Goal: Transaction & Acquisition: Purchase product/service

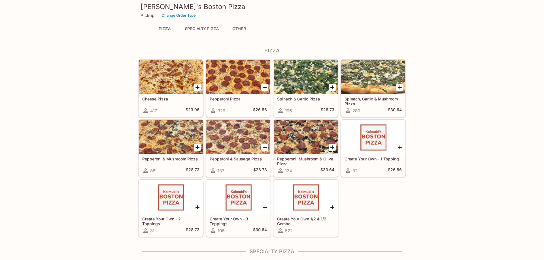
click at [170, 146] on div at bounding box center [171, 137] width 64 height 34
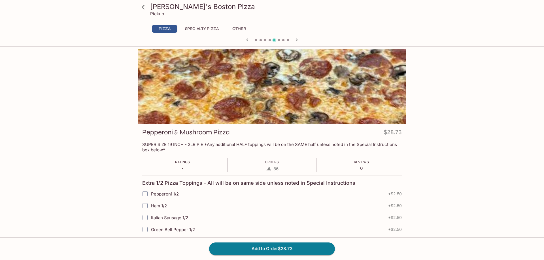
click at [147, 8] on icon at bounding box center [143, 7] width 10 height 10
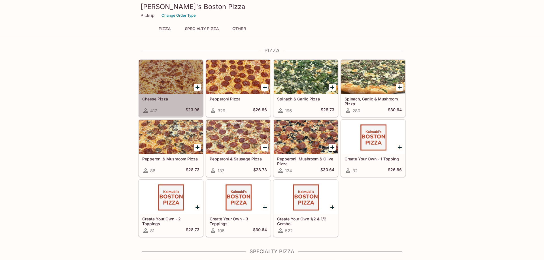
click at [173, 67] on div at bounding box center [171, 77] width 64 height 34
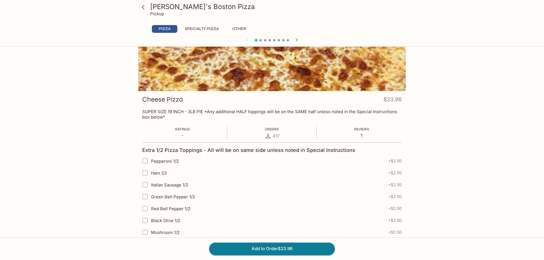
scroll to position [40, 0]
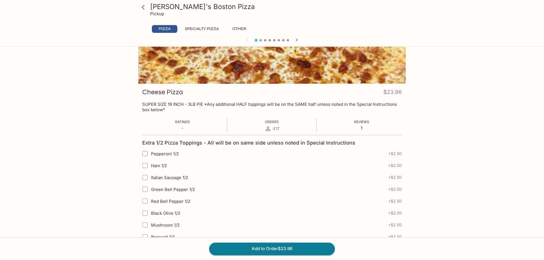
click at [146, 155] on input "Pepperoni 1/2" at bounding box center [144, 153] width 11 height 11
checkbox input "true"
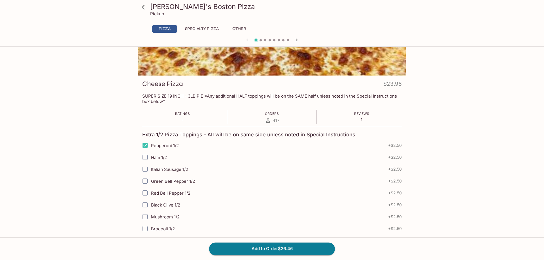
scroll to position [70, 0]
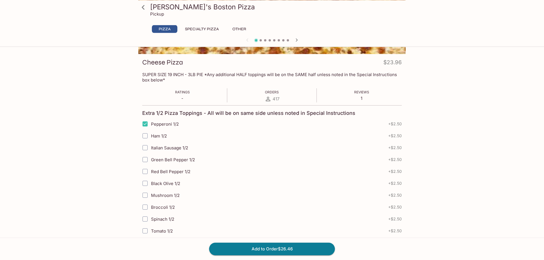
click at [143, 197] on input "Mushroom 1/2" at bounding box center [144, 195] width 11 height 11
checkbox input "true"
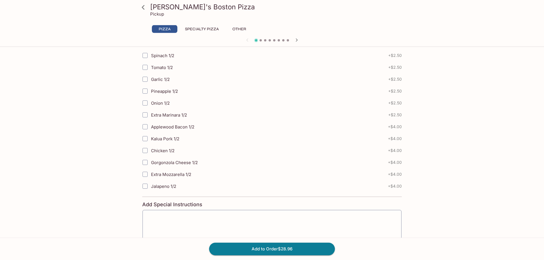
scroll to position [56, 0]
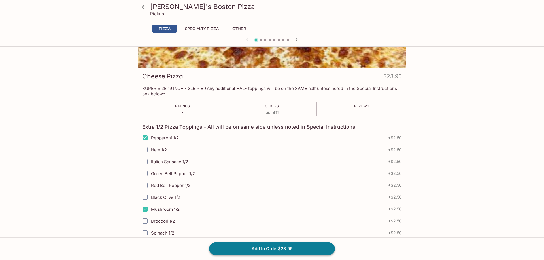
click at [292, 253] on button "Add to Order $28.96" at bounding box center [272, 249] width 126 height 12
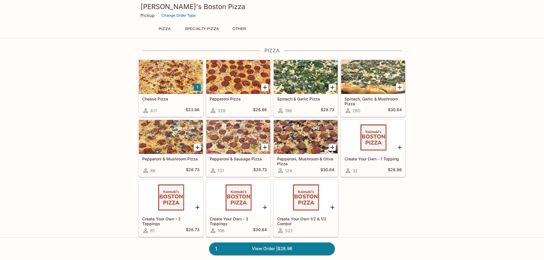
click at [252, 82] on div at bounding box center [238, 77] width 64 height 34
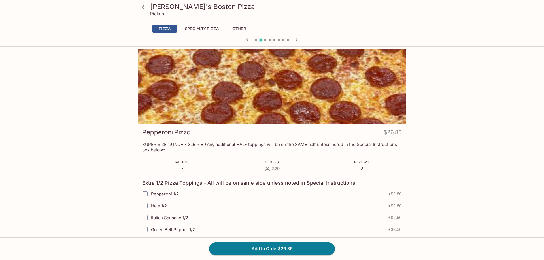
click at [201, 32] on button "Specialty Pizza" at bounding box center [202, 29] width 40 height 8
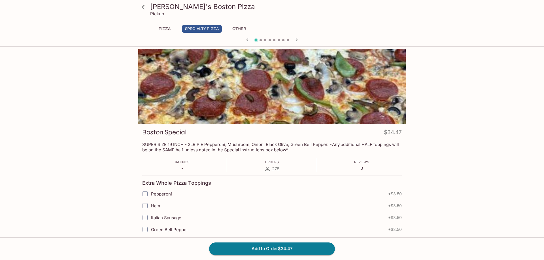
click at [159, 30] on button "Pizza" at bounding box center [165, 29] width 26 height 8
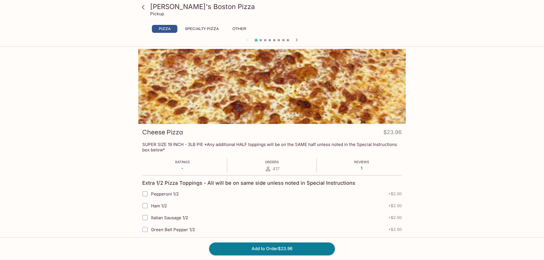
click at [159, 6] on h3 "[PERSON_NAME]'s Boston Pizza" at bounding box center [276, 6] width 253 height 9
click at [145, 8] on icon at bounding box center [143, 7] width 10 height 10
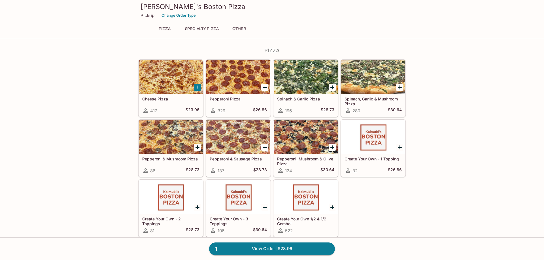
click at [158, 85] on div at bounding box center [171, 77] width 64 height 34
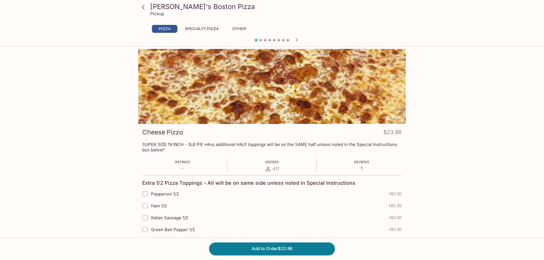
click at [165, 196] on span "Pepperoni 1/2" at bounding box center [165, 194] width 28 height 5
click at [151, 196] on input "Pepperoni 1/2" at bounding box center [144, 193] width 11 height 11
checkbox input "true"
click at [299, 251] on button "Add to Order $26.46" at bounding box center [272, 249] width 126 height 12
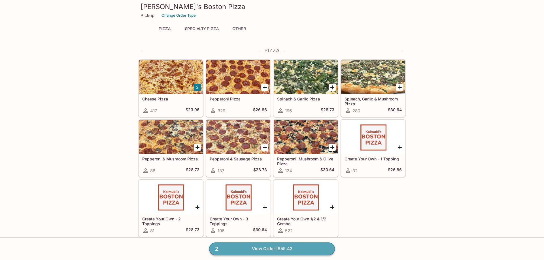
click at [228, 252] on link "2 View Order | $55.42" at bounding box center [272, 249] width 126 height 12
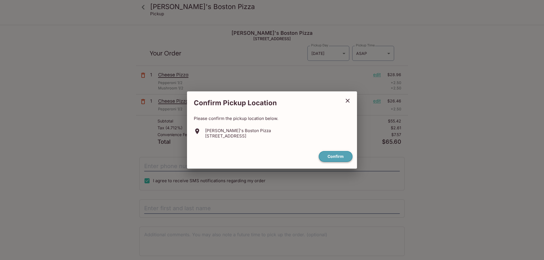
click at [343, 161] on button "Confirm" at bounding box center [336, 156] width 34 height 11
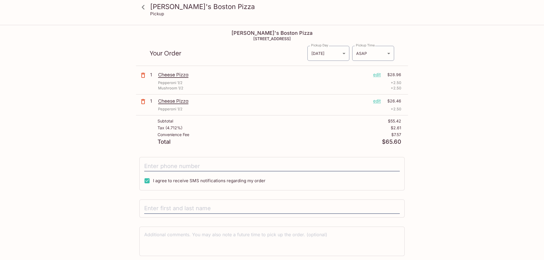
click at [142, 75] on icon "button" at bounding box center [143, 75] width 4 height 5
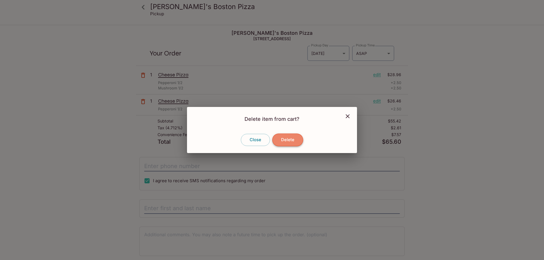
click at [280, 141] on button "Delete" at bounding box center [287, 140] width 31 height 12
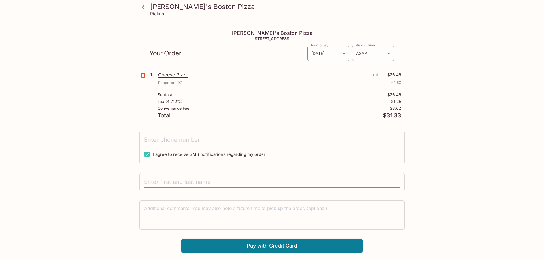
click at [144, 9] on icon at bounding box center [143, 7] width 3 height 5
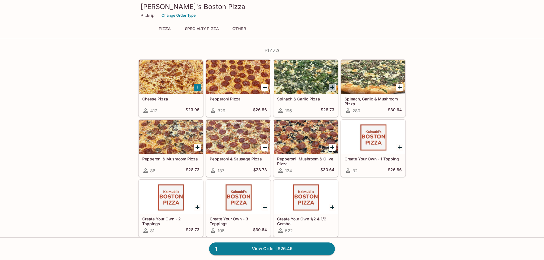
click at [333, 86] on icon "Add Spinach & Garlic Pizza" at bounding box center [332, 87] width 7 height 7
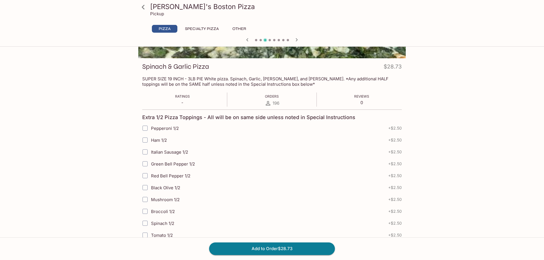
scroll to position [156, 0]
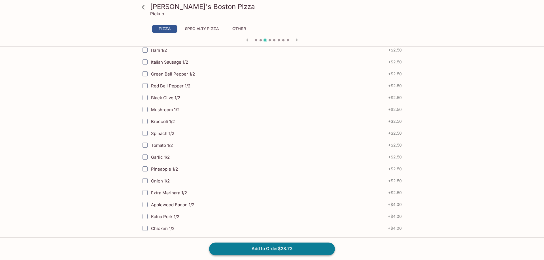
click at [277, 247] on button "Add to Order $28.73" at bounding box center [272, 249] width 126 height 12
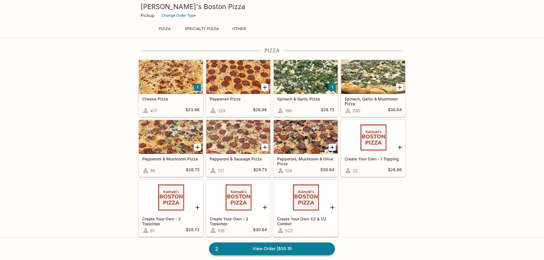
click at [288, 248] on link "2 View Order | $55.19" at bounding box center [272, 249] width 126 height 12
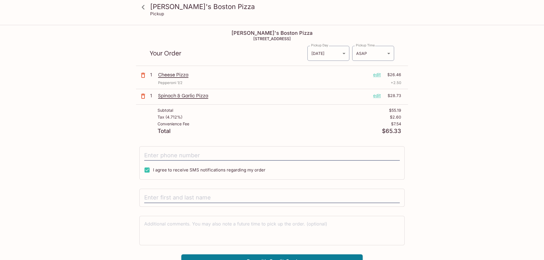
click at [183, 75] on p "Cheese Pizza" at bounding box center [263, 75] width 211 height 6
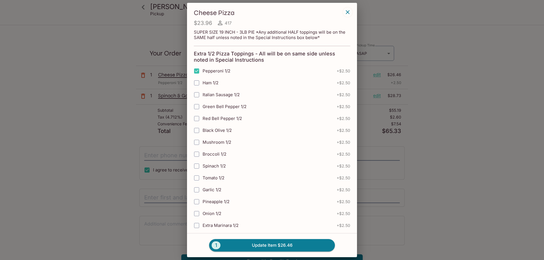
scroll to position [172, 0]
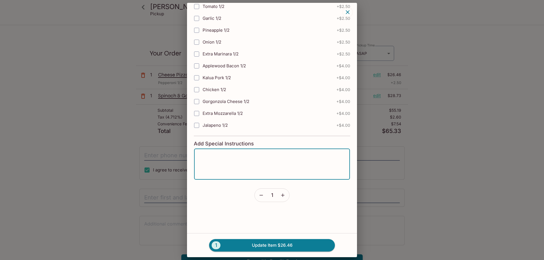
click at [257, 162] on textarea at bounding box center [272, 165] width 148 height 22
type textarea "double cut"
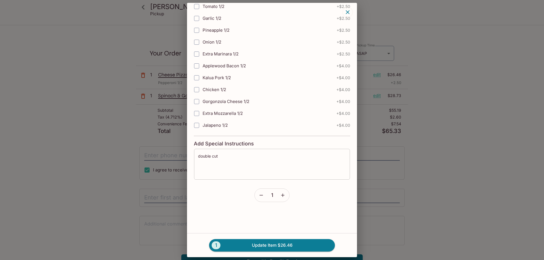
drag, startPoint x: 264, startPoint y: 149, endPoint x: 254, endPoint y: 159, distance: 13.4
click at [191, 160] on div "Cheese Pizza $23.96 417 SUPER SIZE 19 INCH - 3LB PIE *Any additional HALF toppi…" at bounding box center [272, 118] width 170 height 231
drag, startPoint x: 280, startPoint y: 156, endPoint x: 183, endPoint y: 152, distance: 96.7
click at [198, 154] on textarea "double cut" at bounding box center [272, 165] width 148 height 22
click at [293, 243] on button "1 Update Item $26.46" at bounding box center [272, 245] width 126 height 12
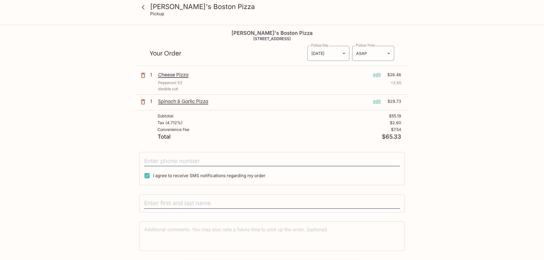
click at [196, 104] on p "Spinach & Garlic Pizza" at bounding box center [263, 101] width 211 height 6
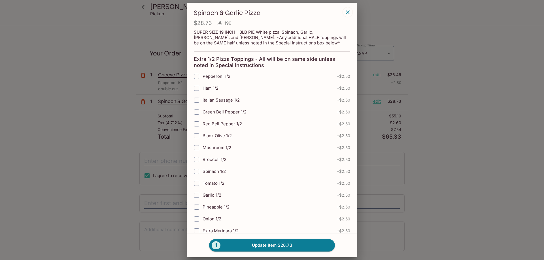
scroll to position [177, 0]
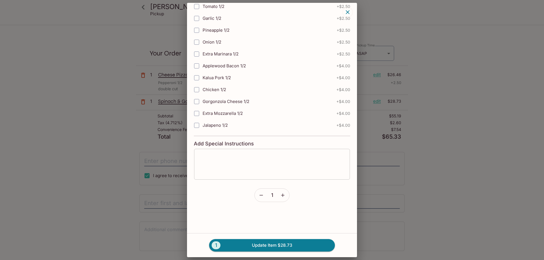
click at [251, 170] on textarea at bounding box center [272, 165] width 148 height 22
paste textarea "double cut"
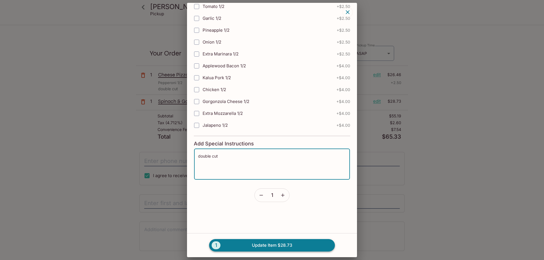
type textarea "double cut"
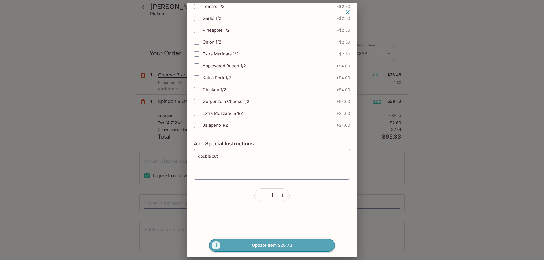
click at [285, 249] on button "1 Update Item $28.73" at bounding box center [272, 245] width 126 height 12
